Goal: Navigation & Orientation: Find specific page/section

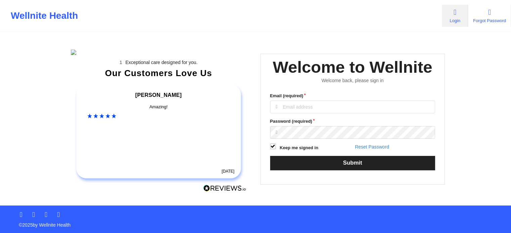
click at [324, 114] on div "Email (required)" at bounding box center [352, 103] width 165 height 21
click at [321, 114] on input "Email (required)" at bounding box center [352, 107] width 165 height 13
click at [322, 101] on input "Email (required)" at bounding box center [352, 107] width 165 height 13
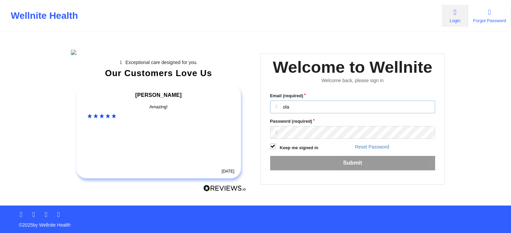
type input "[EMAIL_ADDRESS][DOMAIN_NAME]"
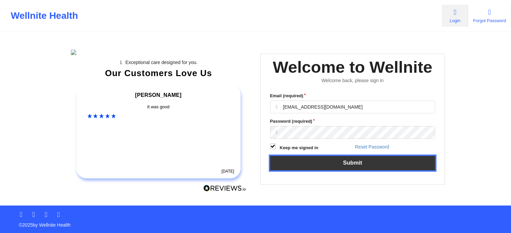
click at [319, 156] on button "Submit" at bounding box center [352, 163] width 165 height 14
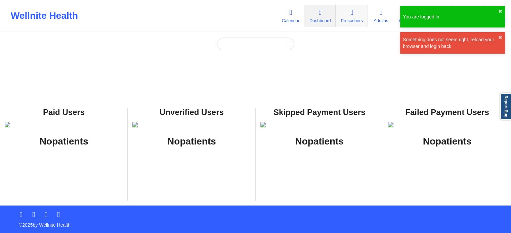
click at [357, 16] on link "Prescribers" at bounding box center [352, 16] width 32 height 22
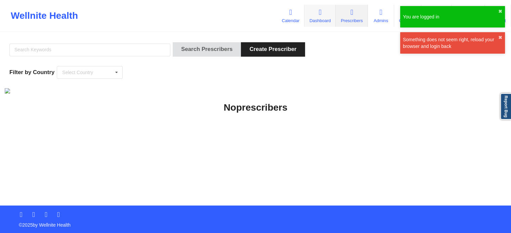
click at [308, 16] on link "Dashboard" at bounding box center [319, 16] width 31 height 22
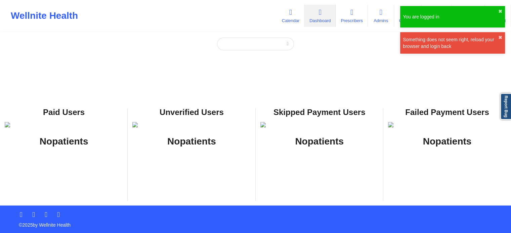
click at [304, 16] on link "Dashboard" at bounding box center [319, 16] width 31 height 22
click at [299, 16] on link "Calendar" at bounding box center [291, 16] width 28 height 22
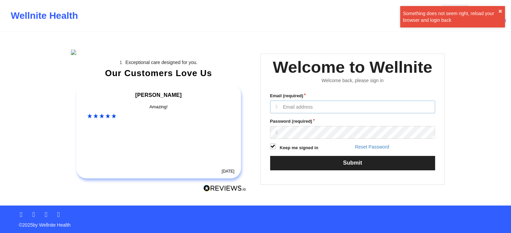
click at [306, 114] on input "Email (required)" at bounding box center [352, 107] width 165 height 13
type input "[EMAIL_ADDRESS][DOMAIN_NAME]"
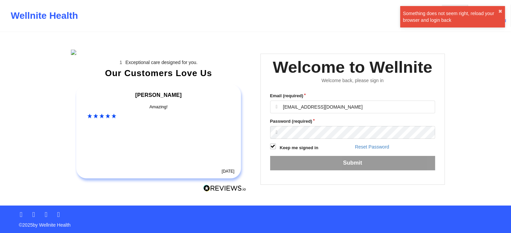
click at [315, 166] on div "Email (required) [EMAIL_ADDRESS][DOMAIN_NAME] Password (required) Keep me signe…" at bounding box center [352, 134] width 175 height 92
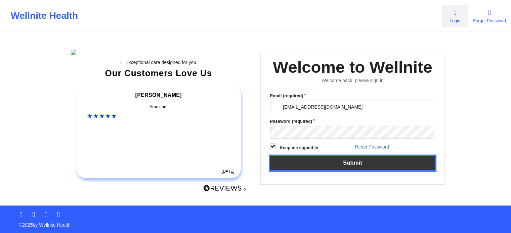
click at [301, 171] on button "Submit" at bounding box center [352, 163] width 165 height 14
